Goal: Information Seeking & Learning: Learn about a topic

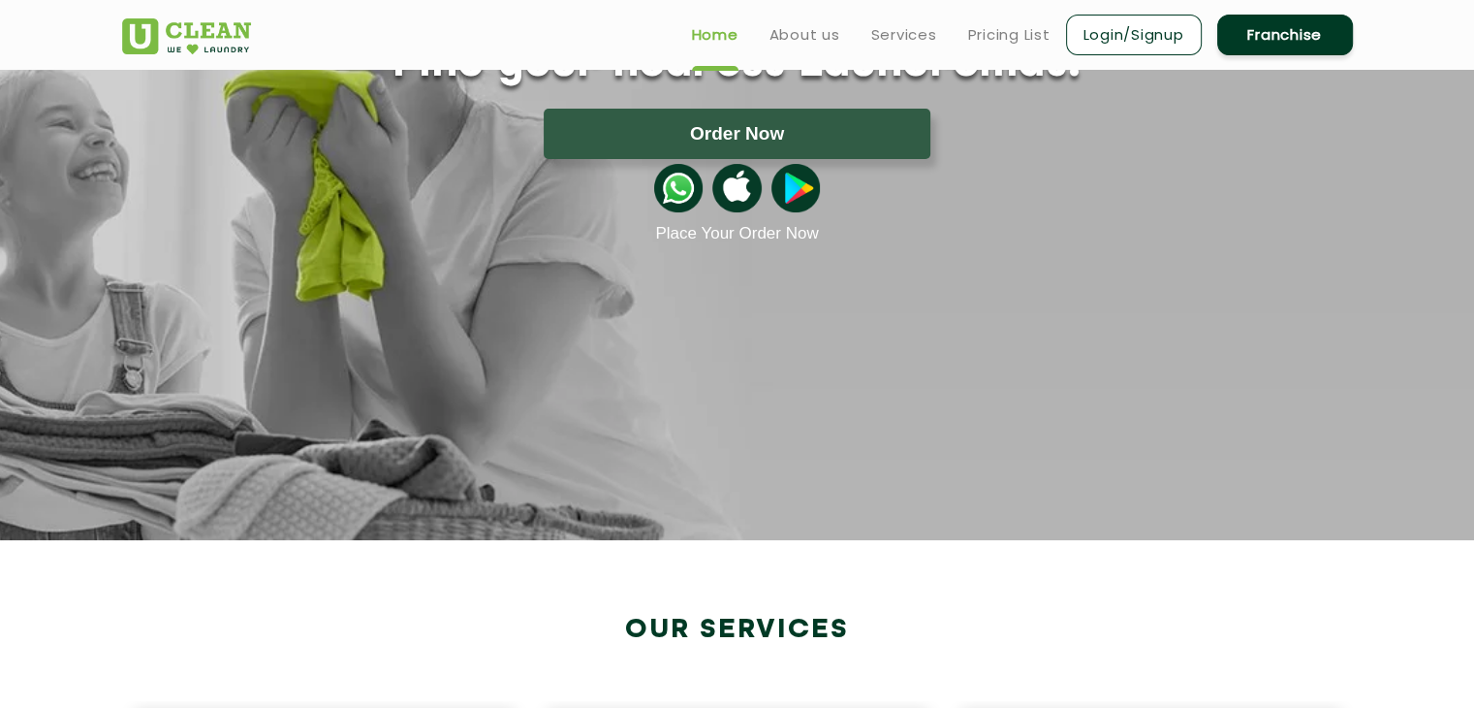
scroll to position [194, 0]
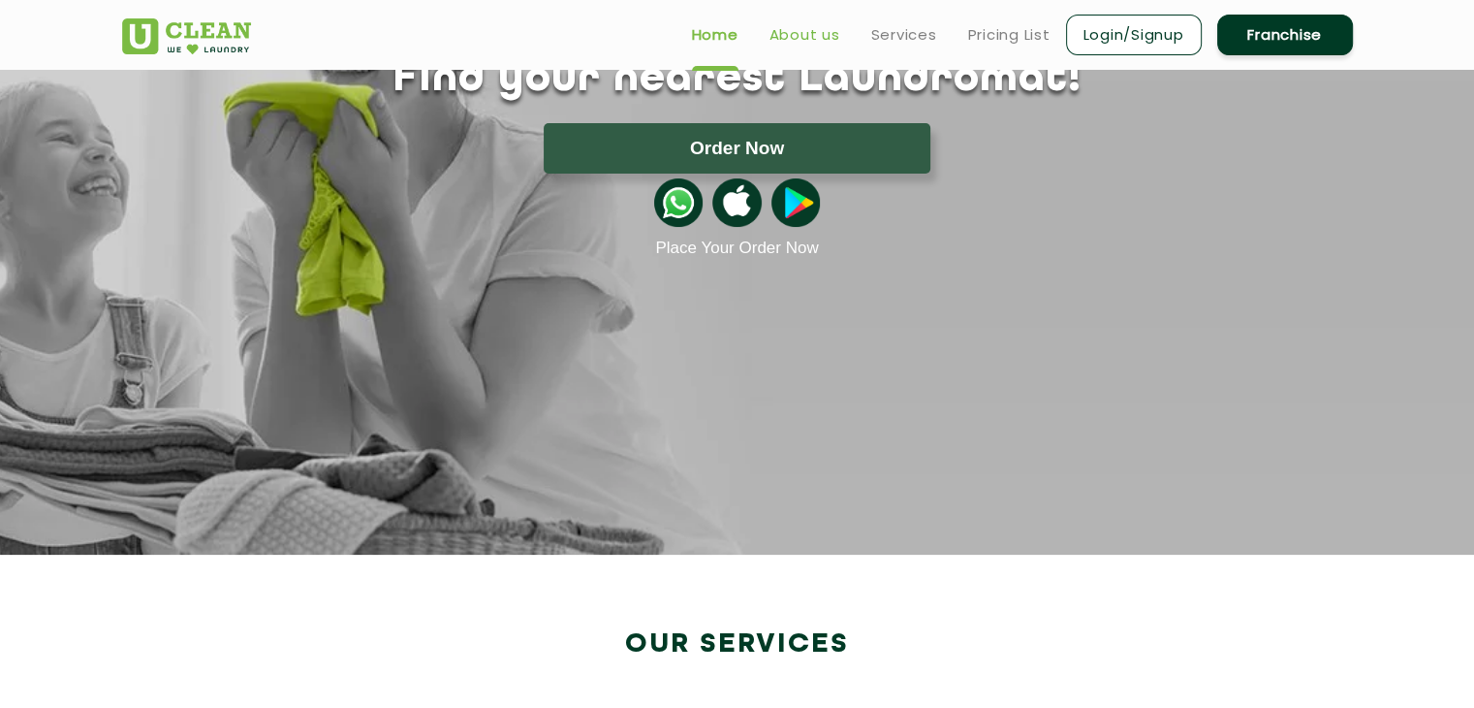
click at [801, 34] on link "About us" at bounding box center [805, 34] width 71 height 23
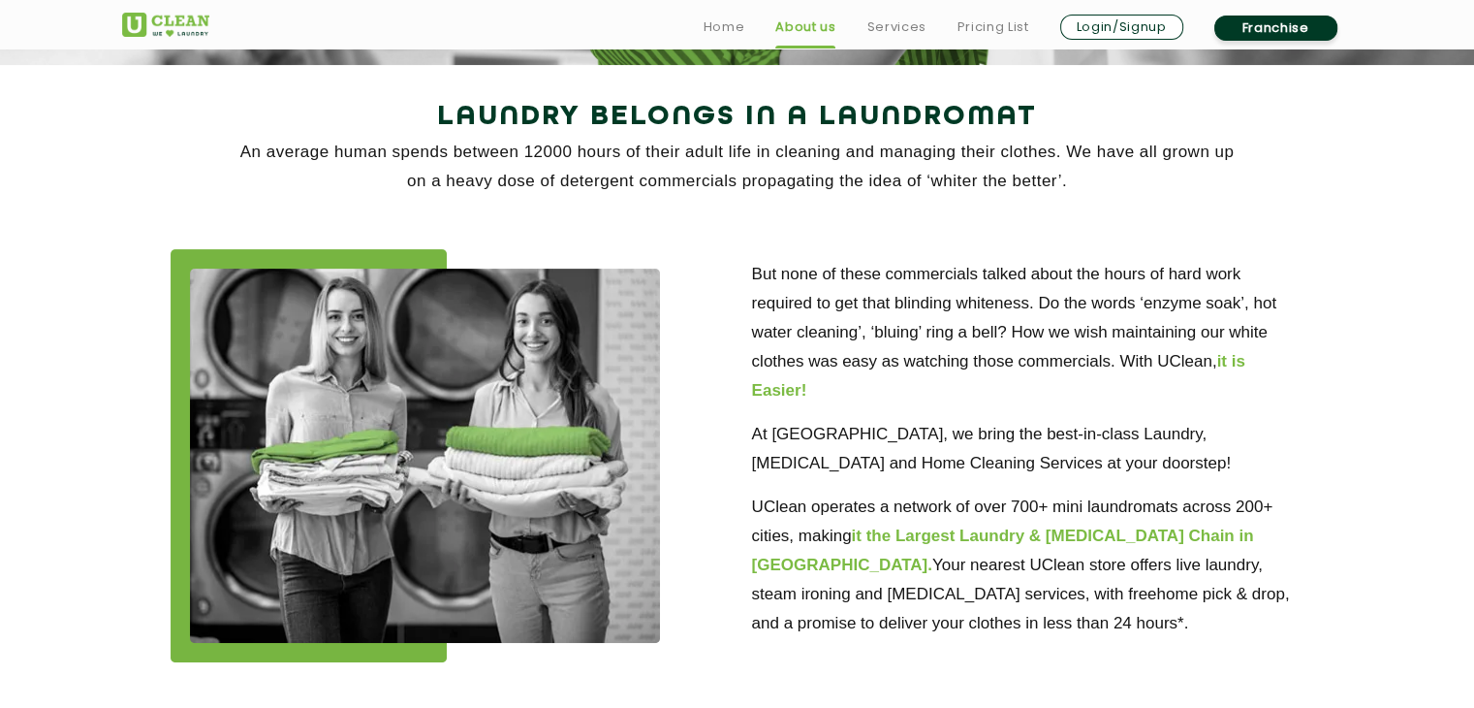
scroll to position [388, 0]
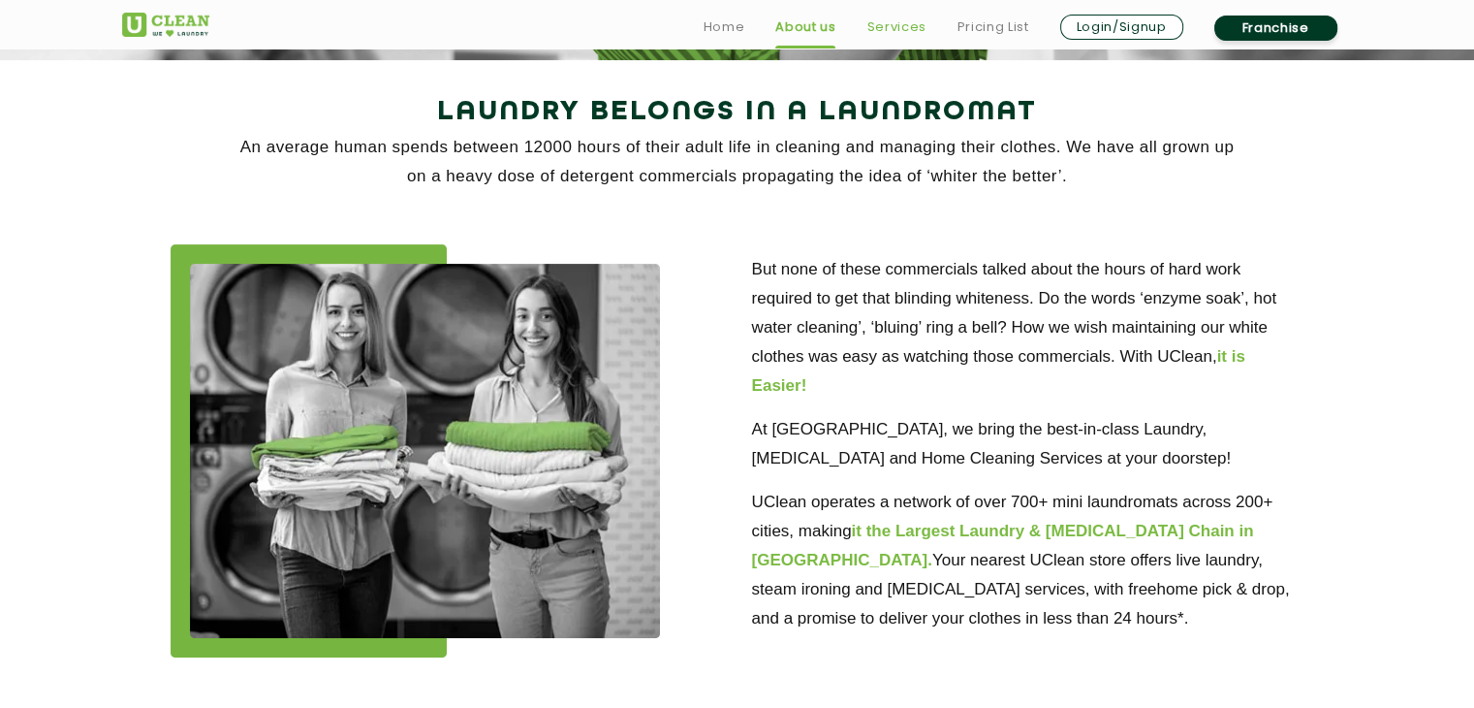
click at [872, 25] on link "Services" at bounding box center [896, 27] width 59 height 23
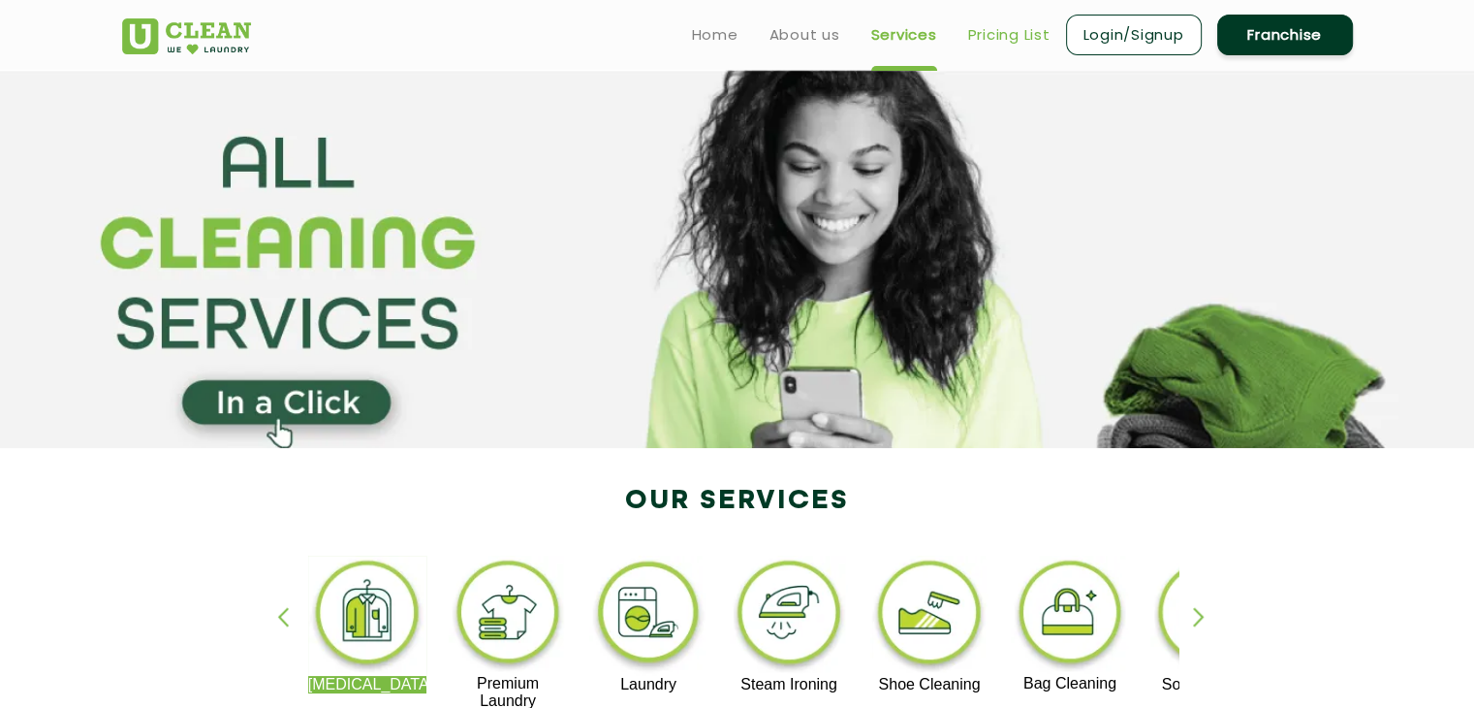
click at [996, 39] on link "Pricing List" at bounding box center [1009, 34] width 82 height 23
